Goal: Purchase product/service

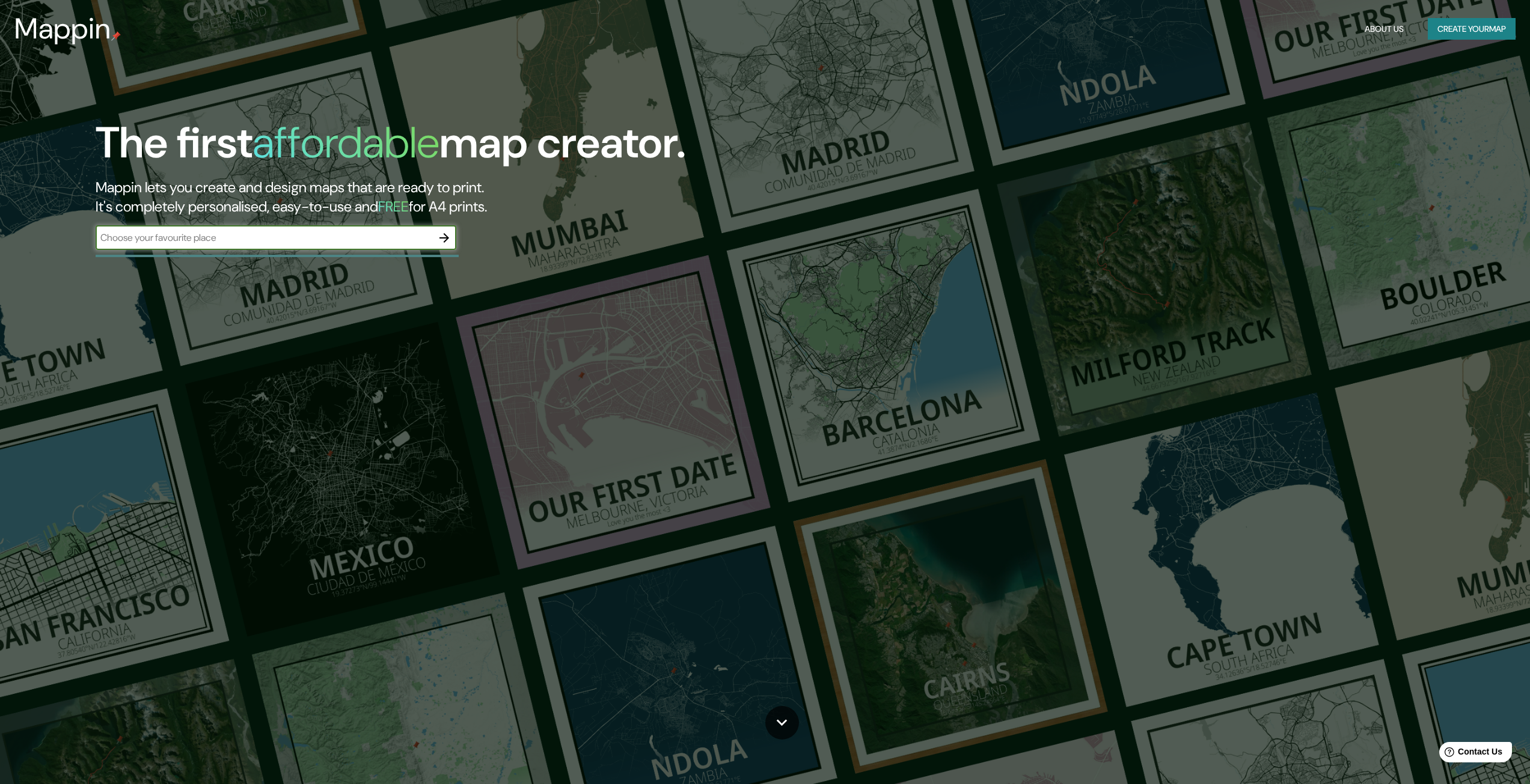
click at [447, 235] on icon "button" at bounding box center [444, 238] width 15 height 15
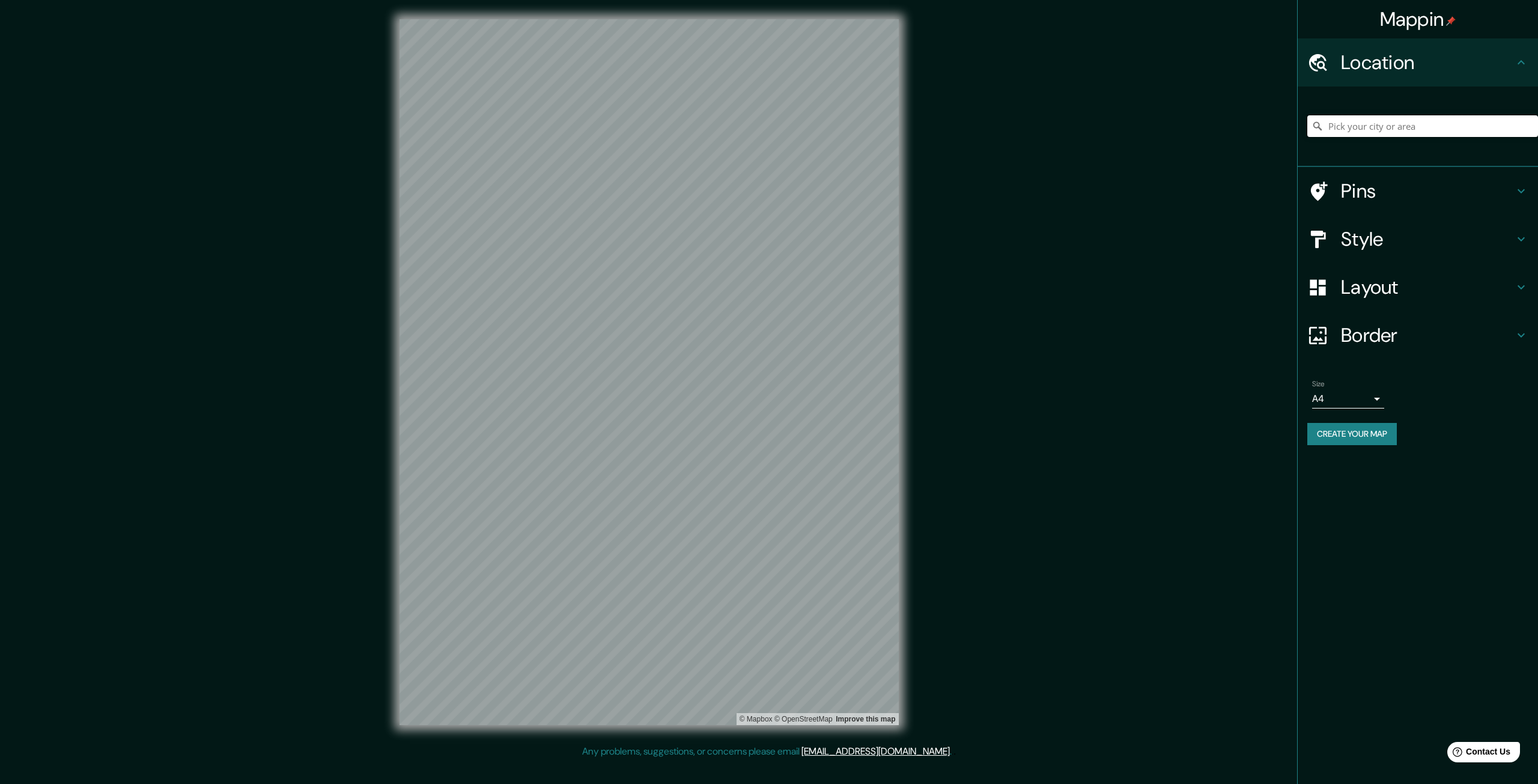
click at [1443, 129] on input "Pick your city or area" at bounding box center [1422, 125] width 231 height 21
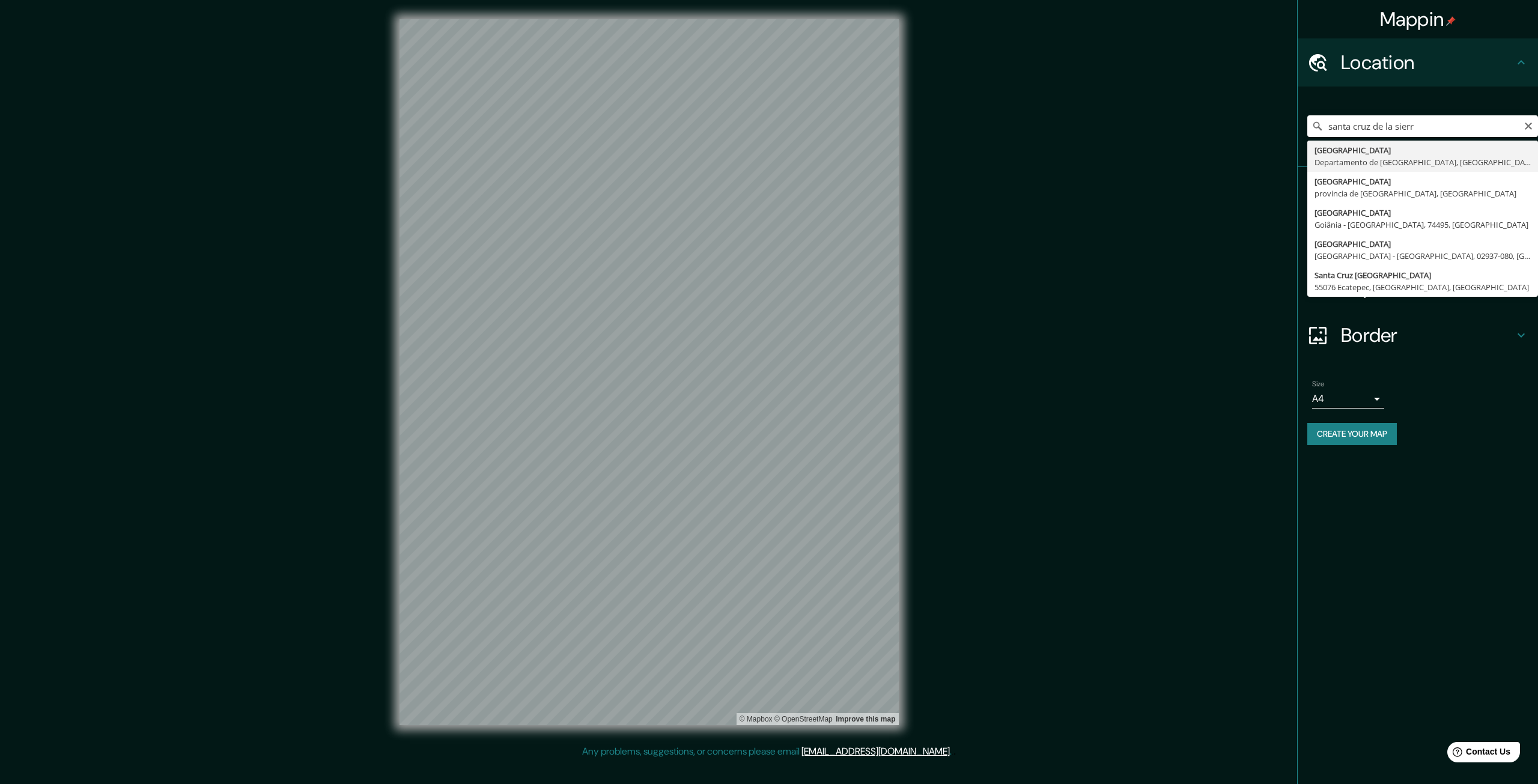
type input "[GEOGRAPHIC_DATA], [GEOGRAPHIC_DATA], [GEOGRAPHIC_DATA]"
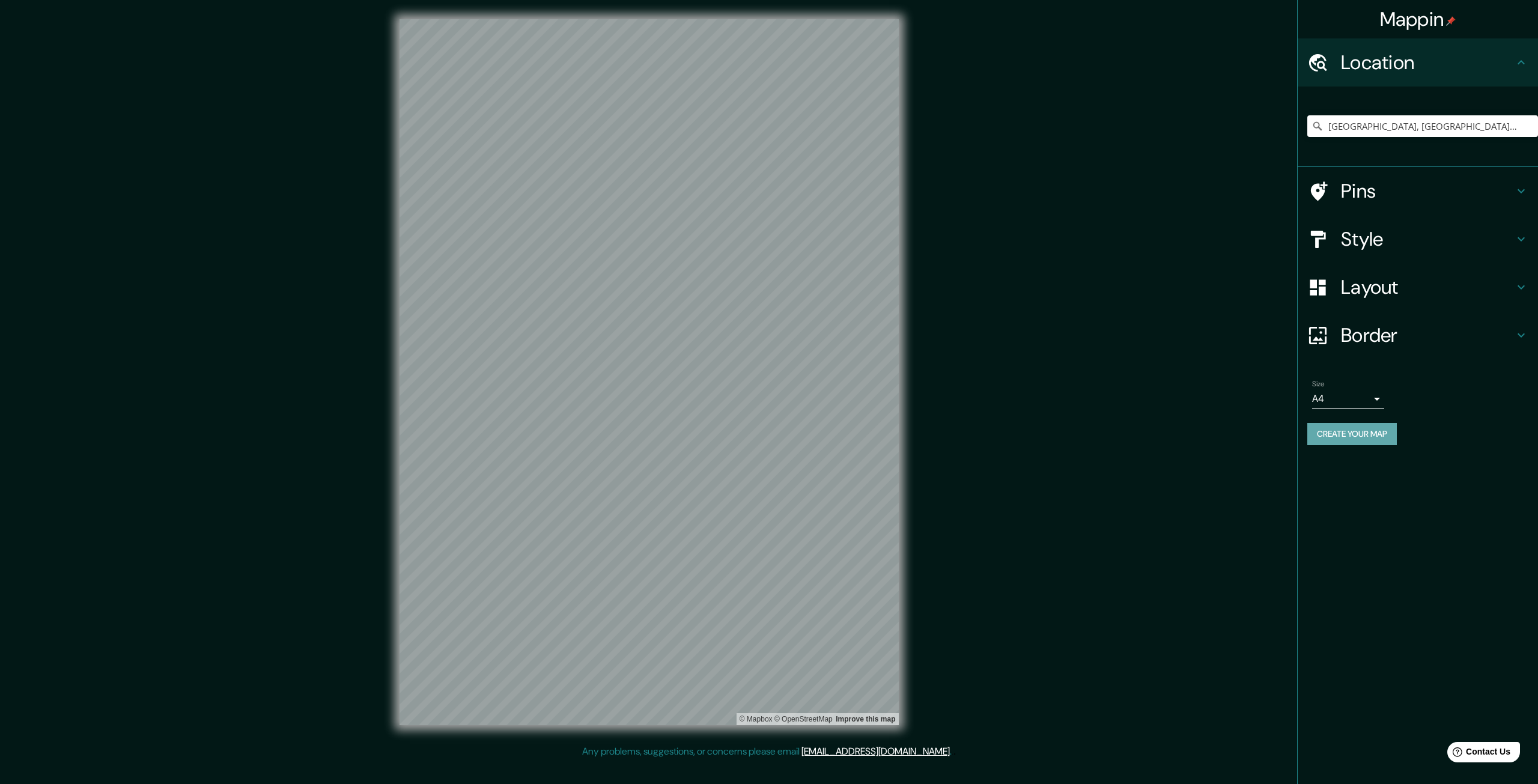
click at [1378, 433] on button "Create your map" at bounding box center [1352, 434] width 89 height 22
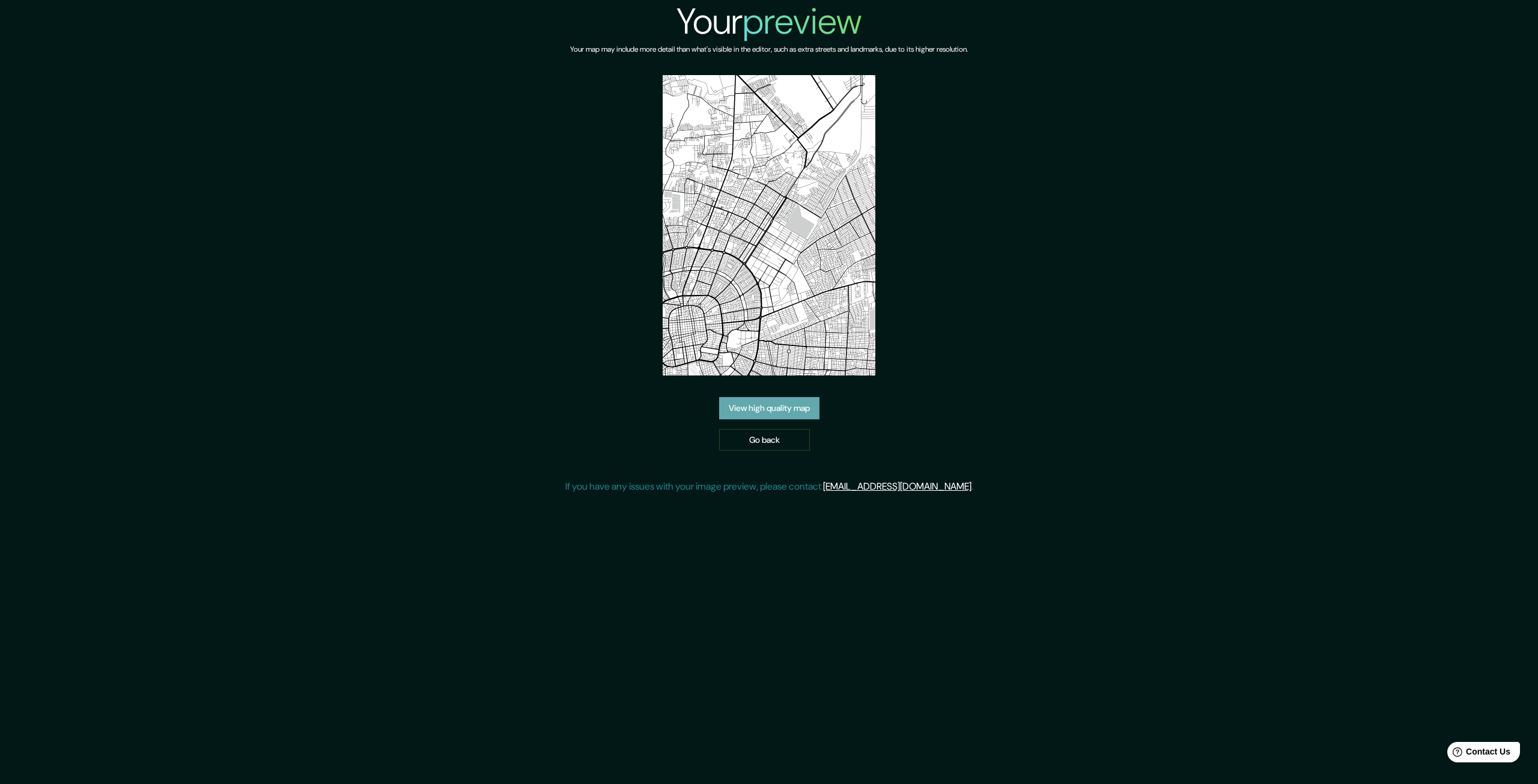
click at [773, 409] on link "View high quality map" at bounding box center [769, 408] width 100 height 22
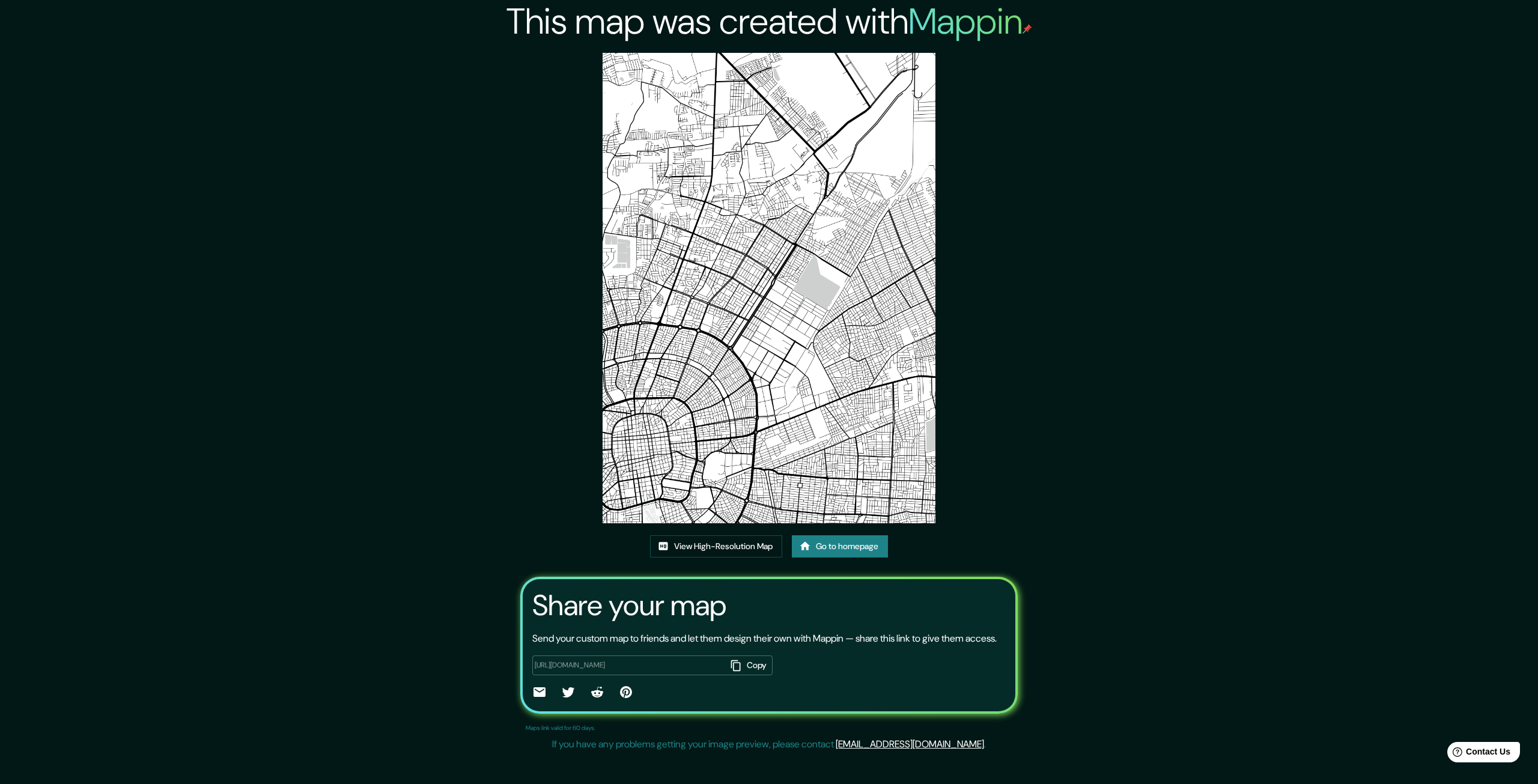
drag, startPoint x: 954, startPoint y: 1, endPoint x: 782, endPoint y: 253, distance: 305.1
